Goal: Check status: Check status

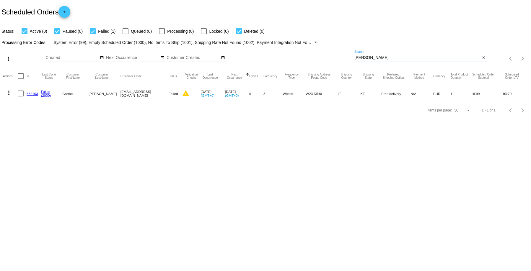
drag, startPoint x: 375, startPoint y: 56, endPoint x: 323, endPoint y: 56, distance: 51.7
click at [324, 56] on div "more_vert Aug Jan Feb Mar [DATE]" at bounding box center [265, 56] width 531 height 21
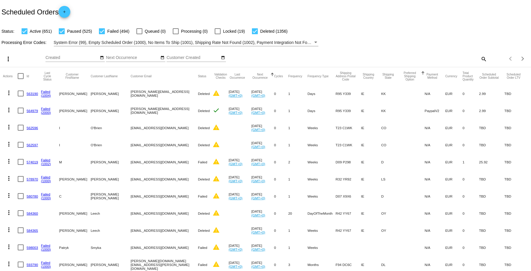
click at [401, 67] on mat-header-cell "Preferred Shipping Option" at bounding box center [413, 76] width 24 height 18
click at [404, 64] on div "more_vert Aug Jan Feb Mar [DATE]" at bounding box center [265, 56] width 531 height 21
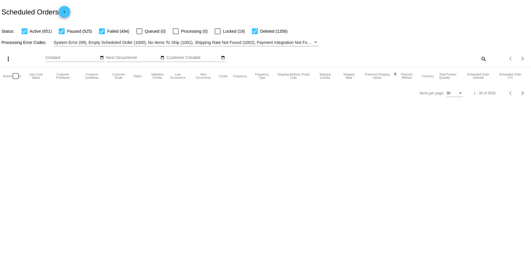
click at [484, 59] on mat-icon "search" at bounding box center [483, 58] width 7 height 9
click at [426, 59] on input "Search" at bounding box center [420, 58] width 132 height 5
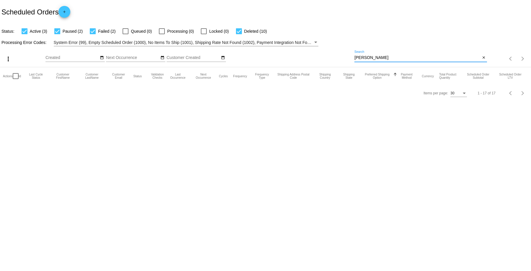
type input "[PERSON_NAME]"
click at [418, 55] on div "Hayes Search" at bounding box center [417, 57] width 126 height 12
click at [404, 56] on input "[PERSON_NAME]" at bounding box center [417, 58] width 126 height 5
click at [382, 59] on input "[PERSON_NAME]" at bounding box center [417, 58] width 126 height 5
drag, startPoint x: 382, startPoint y: 59, endPoint x: 315, endPoint y: 62, distance: 67.1
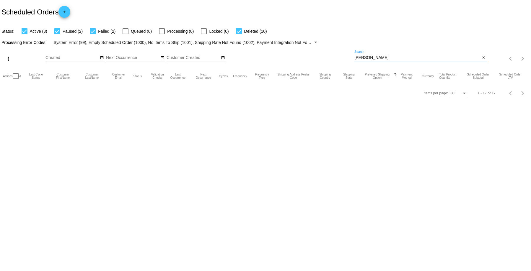
click at [315, 62] on div "more_vert Aug Jan Feb Mar [DATE]" at bounding box center [265, 56] width 531 height 21
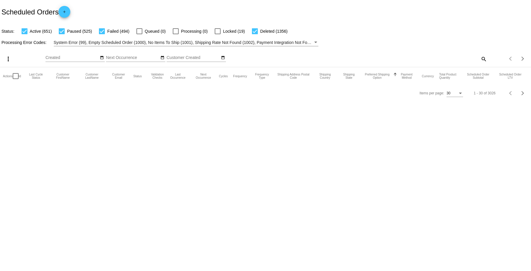
click at [482, 59] on mat-icon "search" at bounding box center [483, 58] width 7 height 9
click at [389, 60] on div "Search" at bounding box center [420, 57] width 132 height 12
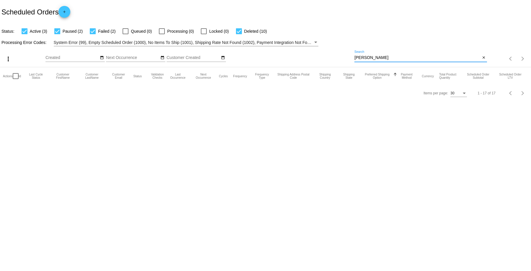
type input "[PERSON_NAME]"
click at [466, 57] on input "[PERSON_NAME]" at bounding box center [417, 58] width 126 height 5
drag, startPoint x: 386, startPoint y: 58, endPoint x: 351, endPoint y: 55, distance: 35.4
click at [351, 55] on div "more_vert Aug Jan Feb Mar [DATE]" at bounding box center [265, 56] width 531 height 21
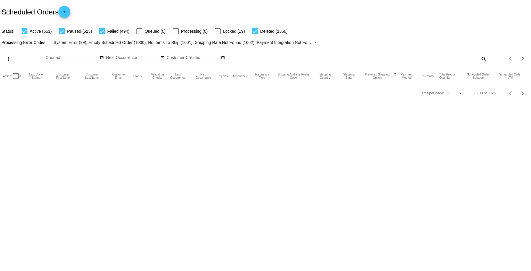
click at [484, 60] on mat-icon "search" at bounding box center [483, 58] width 7 height 9
click at [401, 61] on div "Search" at bounding box center [420, 57] width 132 height 12
paste input "[EMAIL_ADDRESS][DOMAIN_NAME]"
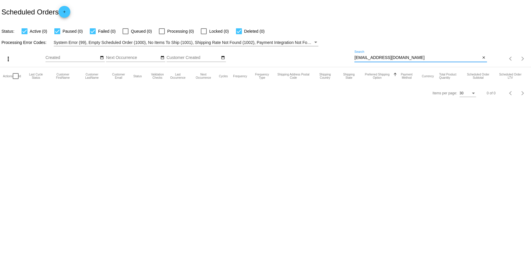
type input "[EMAIL_ADDRESS][DOMAIN_NAME]"
click at [407, 57] on input "[EMAIL_ADDRESS][DOMAIN_NAME]" at bounding box center [417, 58] width 126 height 5
click at [409, 58] on input "[EMAIL_ADDRESS][DOMAIN_NAME]" at bounding box center [417, 58] width 126 height 5
drag, startPoint x: 395, startPoint y: 58, endPoint x: 305, endPoint y: 41, distance: 91.6
click at [305, 41] on app-dashboard-scheduled-orders "Scheduled Orders add Status: Active (0) Paused (0) Failed (0) Queued (0) Proces…" at bounding box center [265, 51] width 531 height 102
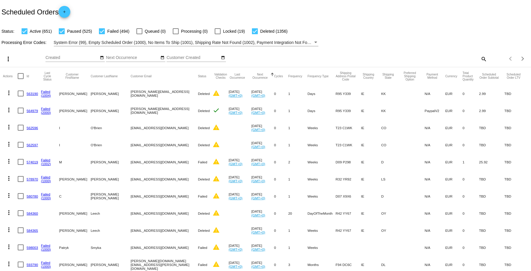
click at [487, 59] on div "Items per page: 30 1 - 30 of 3026" at bounding box center [509, 59] width 44 height 17
click at [480, 58] on mat-icon "search" at bounding box center [483, 58] width 7 height 9
click at [374, 59] on input "Search" at bounding box center [420, 58] width 132 height 5
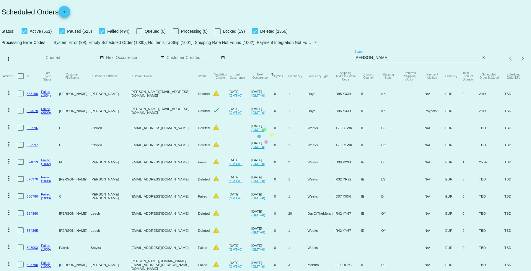
type input "[PERSON_NAME]"
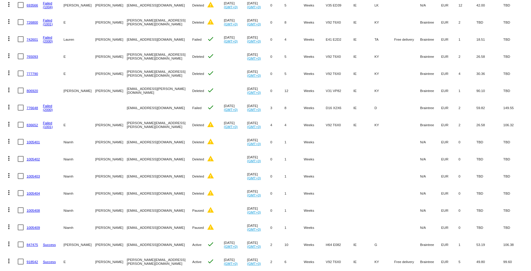
scroll to position [126, 0]
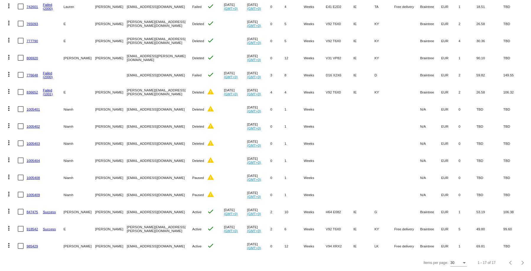
click at [71, 206] on mat-cell "[PERSON_NAME]" at bounding box center [80, 212] width 32 height 17
click at [32, 210] on link "847475" at bounding box center [33, 212] width 12 height 4
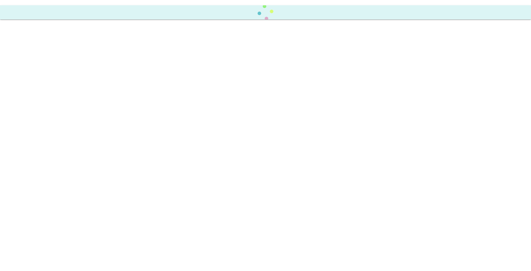
click at [32, 207] on body at bounding box center [265, 135] width 531 height 271
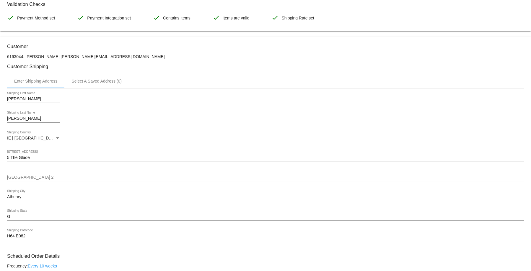
scroll to position [177, 0]
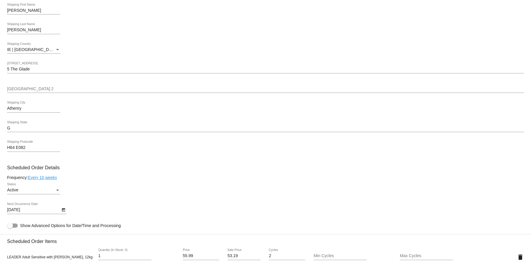
click at [218, 190] on div "Active Status" at bounding box center [265, 191] width 517 height 17
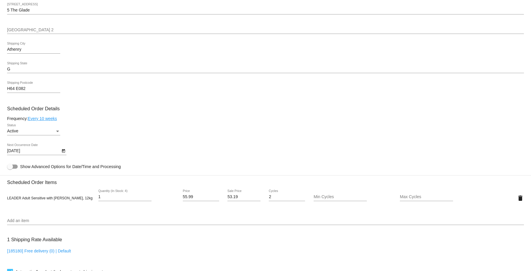
drag, startPoint x: 81, startPoint y: 198, endPoint x: 6, endPoint y: 196, distance: 74.8
click at [6, 196] on mat-card "Customer 6163044: [PERSON_NAME] [EMAIL_ADDRESS][DOMAIN_NAME] Customer Shipping …" at bounding box center [265, 184] width 531 height 591
copy span "LEADER Adult Sensitive with [PERSON_NAME], 12kg"
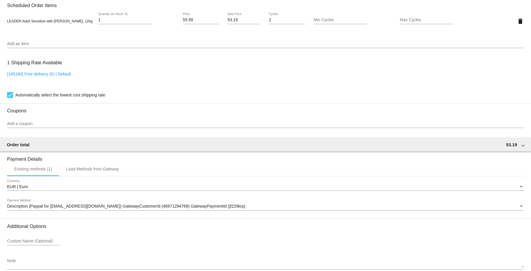
scroll to position [445, 0]
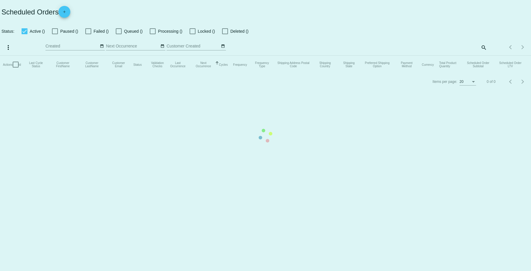
checkbox input "true"
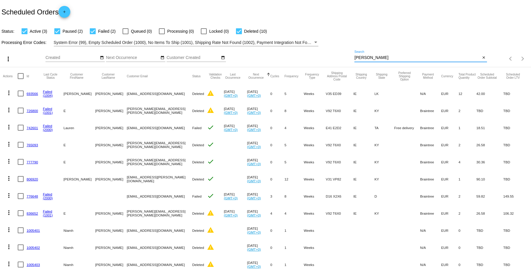
drag, startPoint x: 371, startPoint y: 58, endPoint x: 326, endPoint y: 54, distance: 44.8
click at [326, 54] on div "more_vert Aug Jan Feb Mar [DATE]" at bounding box center [265, 56] width 531 height 21
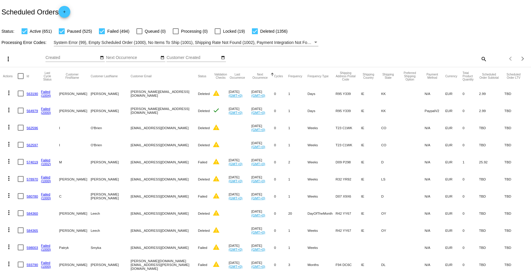
click at [480, 58] on mat-icon "search" at bounding box center [483, 58] width 7 height 9
click at [390, 54] on div "Search" at bounding box center [420, 57] width 132 height 12
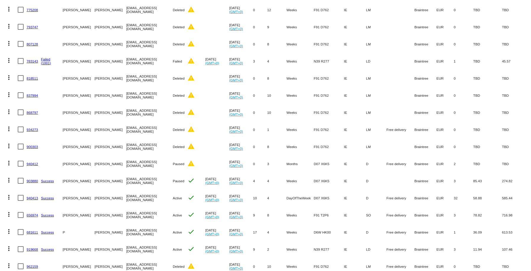
scroll to position [211, 0]
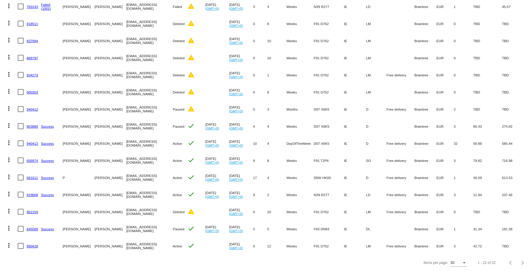
type input "[PERSON_NAME]"
click at [34, 227] on link "845089" at bounding box center [33, 229] width 12 height 4
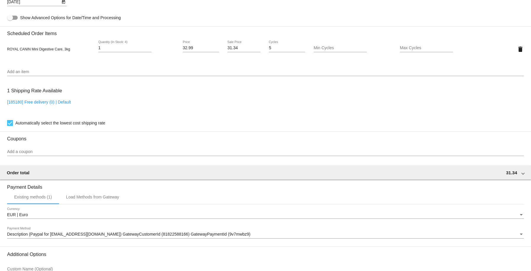
scroll to position [445, 0]
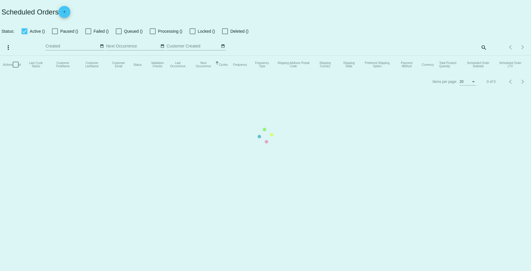
checkbox input "true"
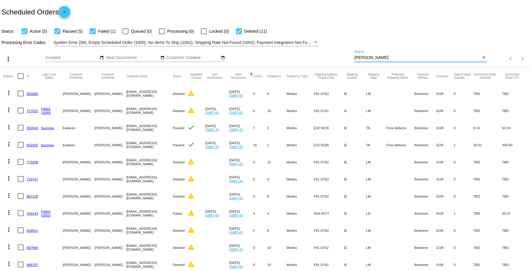
drag, startPoint x: 370, startPoint y: 57, endPoint x: 340, endPoint y: 54, distance: 30.5
click at [340, 54] on div "more_vert Aug Jan Feb Mar [DATE]" at bounding box center [265, 56] width 531 height 21
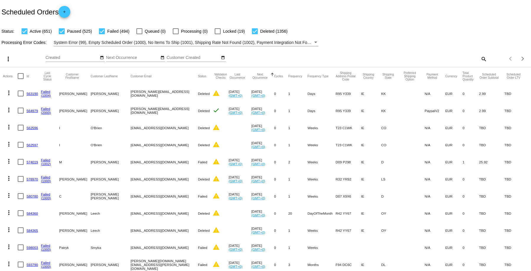
click at [480, 57] on mat-icon "search" at bounding box center [483, 58] width 7 height 9
click at [385, 55] on div "Search" at bounding box center [420, 57] width 132 height 12
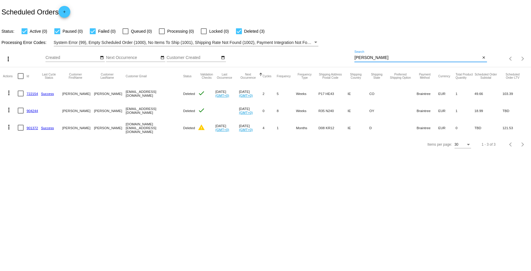
type input "[PERSON_NAME]"
click at [33, 129] on link "901372" at bounding box center [33, 128] width 12 height 4
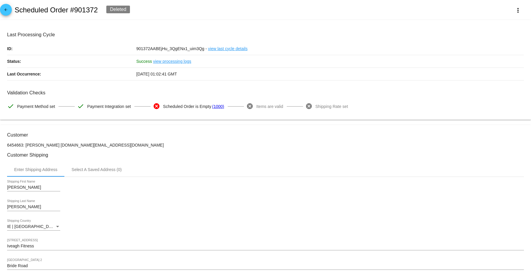
click at [155, 61] on link "view processing logs" at bounding box center [172, 61] width 38 height 12
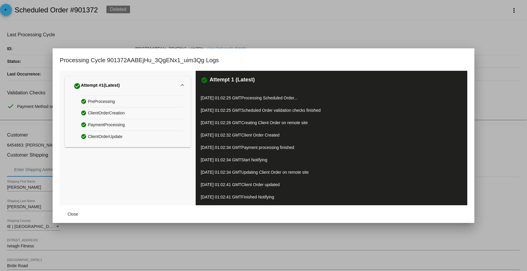
click at [237, 263] on div at bounding box center [263, 135] width 527 height 271
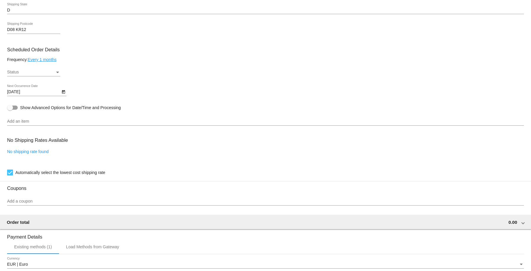
scroll to position [404, 0]
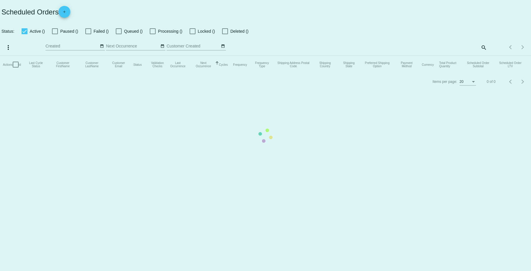
checkbox input "true"
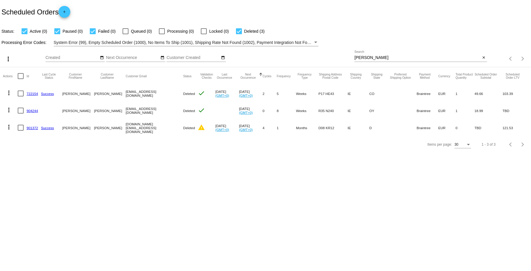
click at [9, 128] on mat-icon "more_vert" at bounding box center [8, 127] width 7 height 7
click at [235, 185] on div at bounding box center [265, 135] width 531 height 271
